Goal: Navigation & Orientation: Go to known website

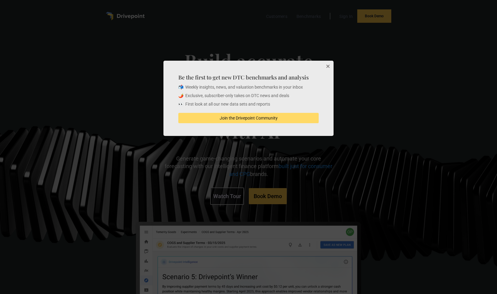
click at [126, 19] on div at bounding box center [248, 147] width 497 height 294
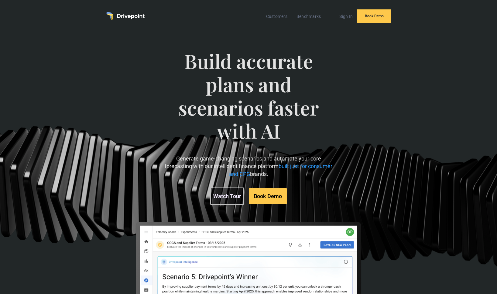
click at [122, 12] on img "home" at bounding box center [125, 16] width 39 height 9
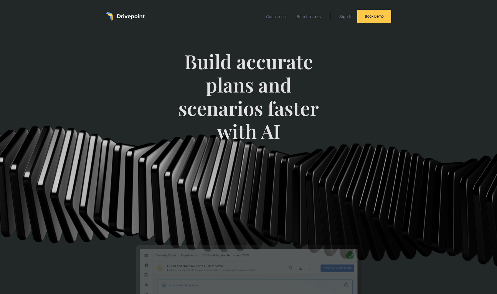
click at [122, 15] on img "home" at bounding box center [125, 16] width 39 height 9
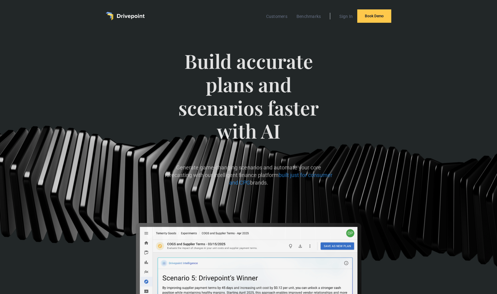
click at [122, 15] on img "home" at bounding box center [125, 16] width 39 height 9
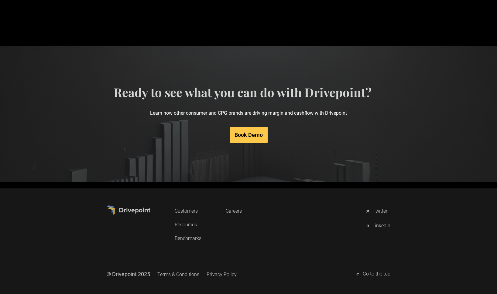
scroll to position [2974, 0]
